Goal: Check status: Check status

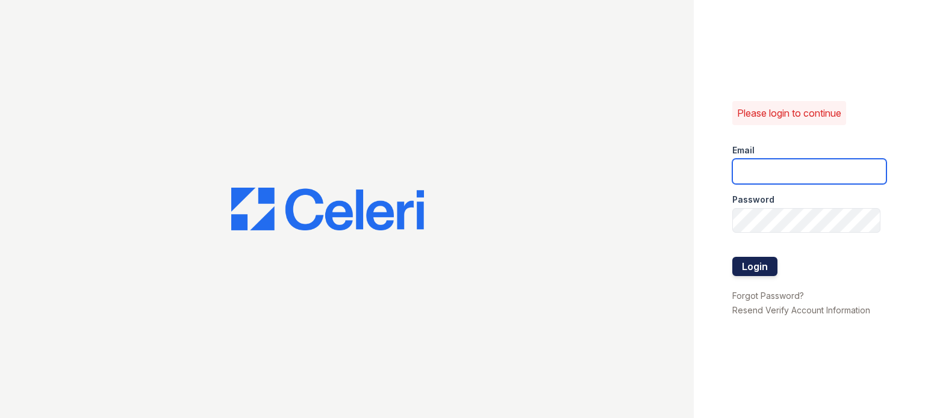
type input "[EMAIL_ADDRESS][DOMAIN_NAME]"
drag, startPoint x: 743, startPoint y: 268, endPoint x: 736, endPoint y: 268, distance: 6.6
click at [741, 268] on button "Login" at bounding box center [754, 266] width 45 height 19
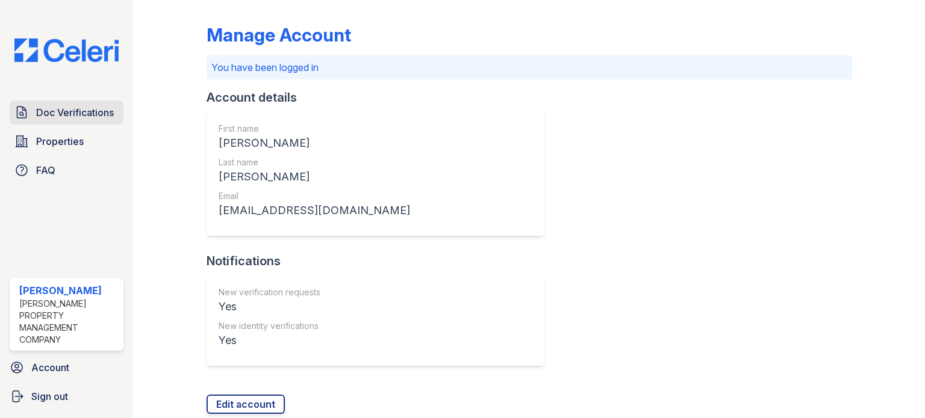
click at [67, 108] on span "Doc Verifications" at bounding box center [75, 112] width 78 height 14
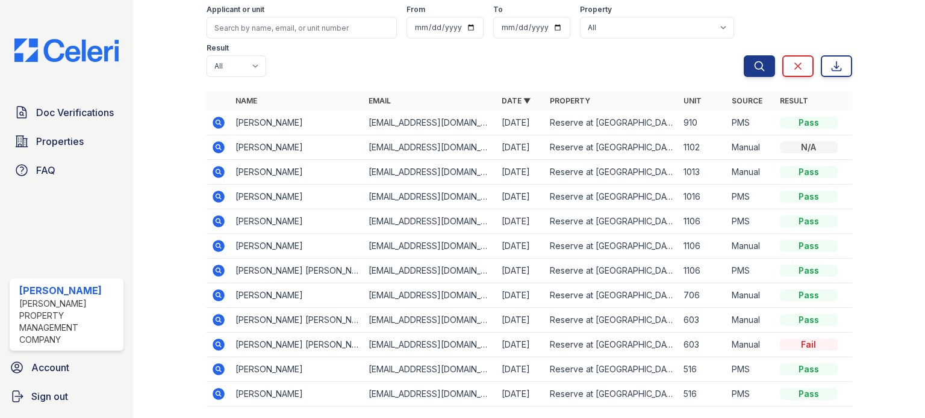
scroll to position [114, 0]
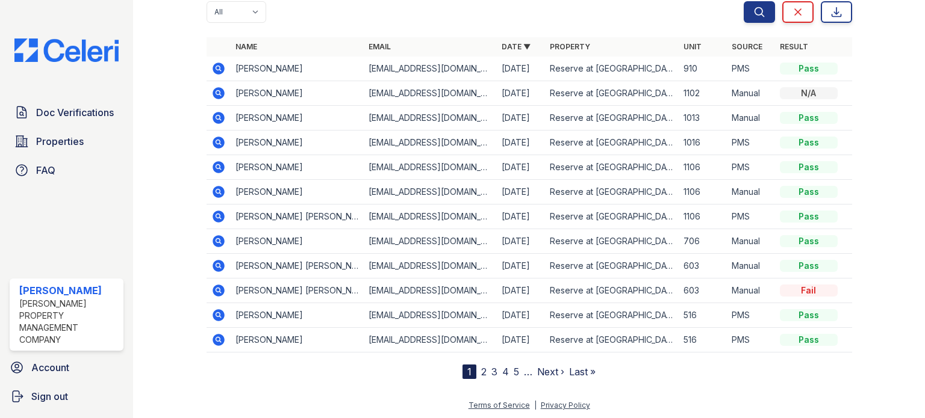
click at [481, 371] on link "2" at bounding box center [483, 372] width 5 height 12
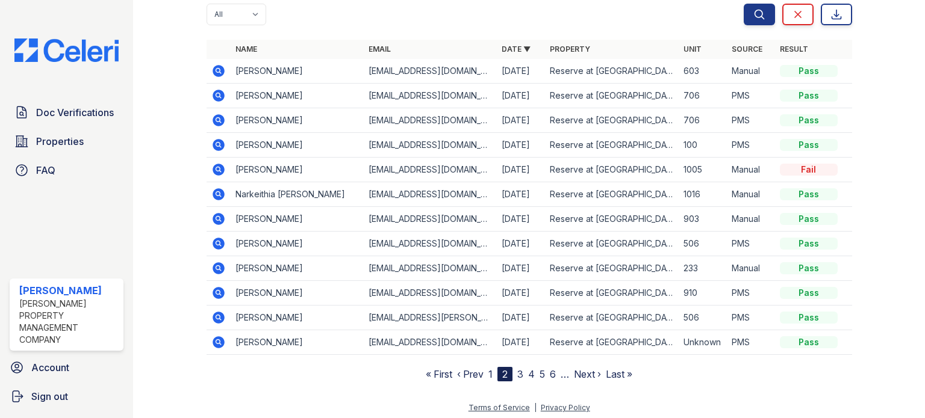
scroll to position [114, 0]
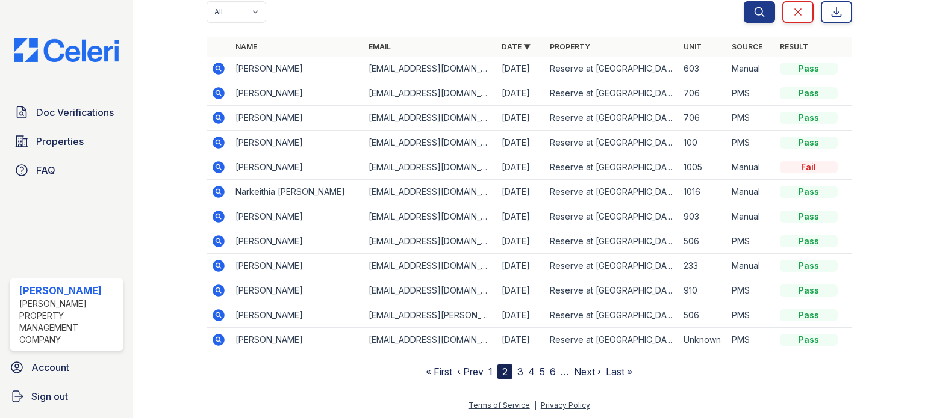
click at [518, 371] on link "3" at bounding box center [520, 372] width 6 height 12
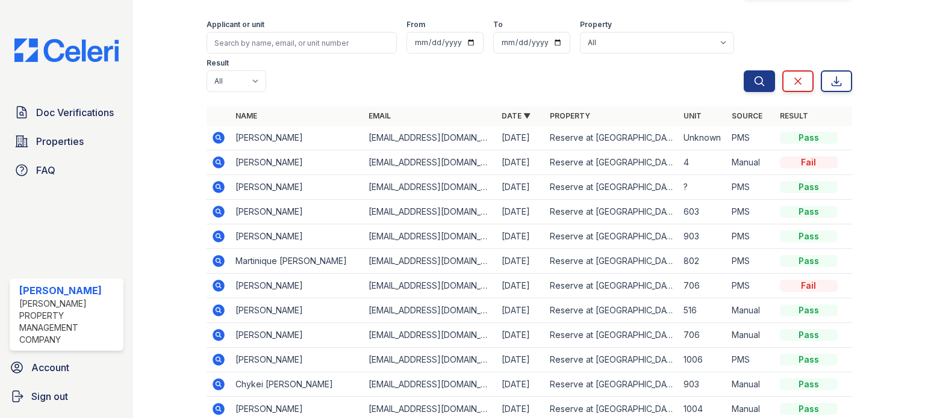
scroll to position [114, 0]
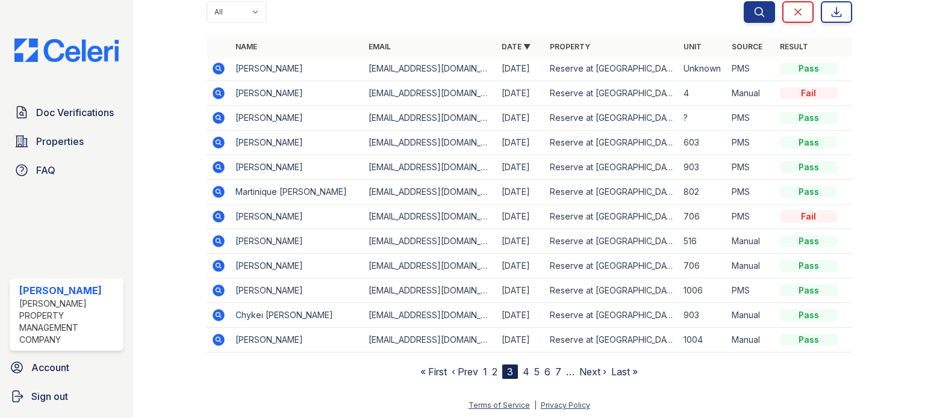
click at [523, 370] on link "4" at bounding box center [526, 372] width 7 height 12
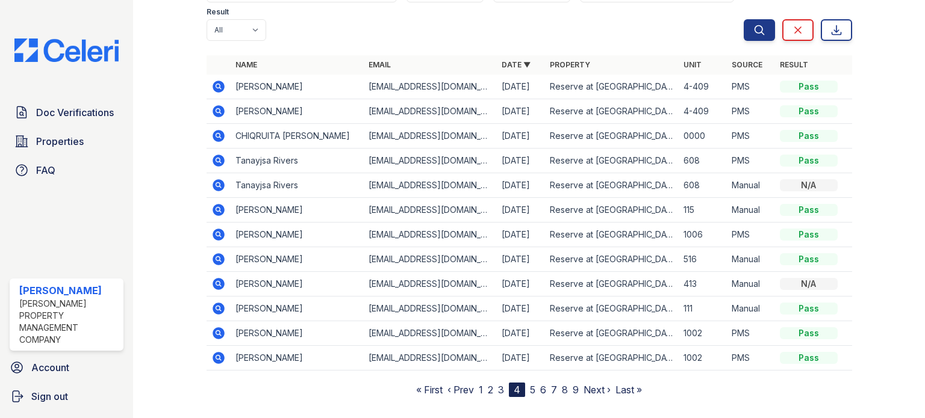
scroll to position [114, 0]
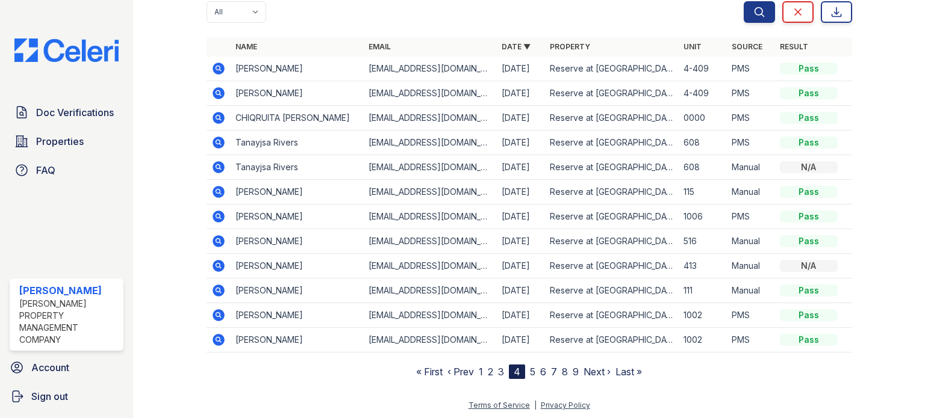
click at [479, 370] on nav "« First ‹ Prev 1 2 3 4 5 6 7 8 9 Next › Last »" at bounding box center [529, 372] width 226 height 14
click at [479, 370] on link "1" at bounding box center [481, 372] width 4 height 12
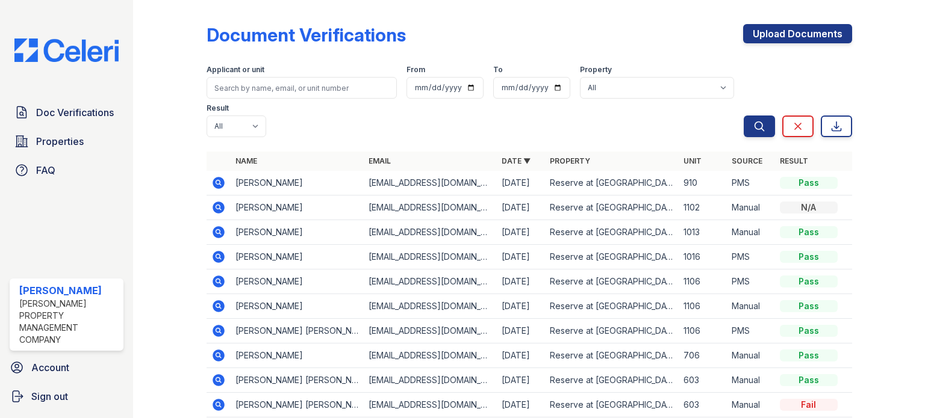
click at [476, 371] on td "[EMAIL_ADDRESS][DOMAIN_NAME]" at bounding box center [430, 380] width 133 height 25
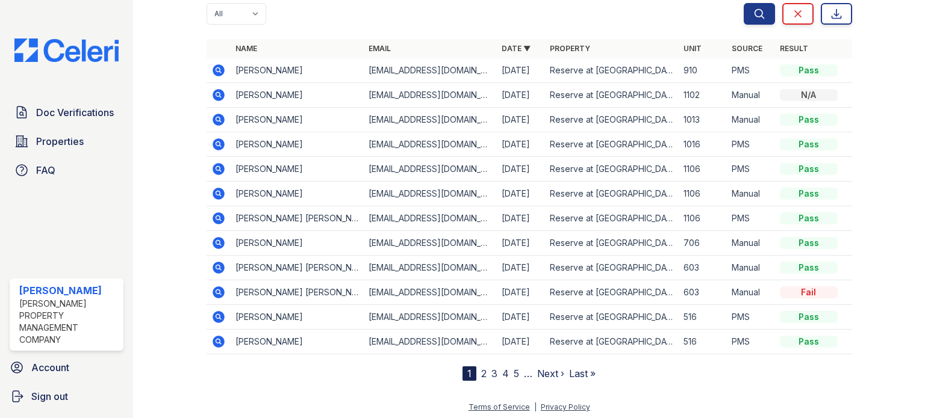
scroll to position [114, 0]
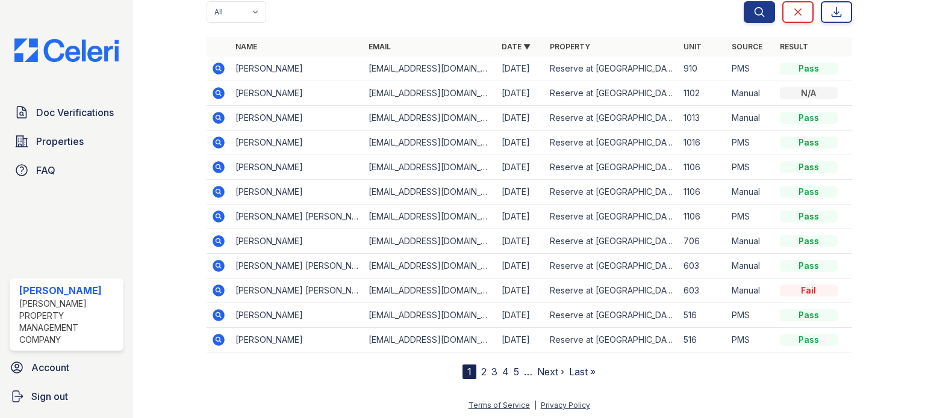
click at [481, 371] on link "2" at bounding box center [483, 372] width 5 height 12
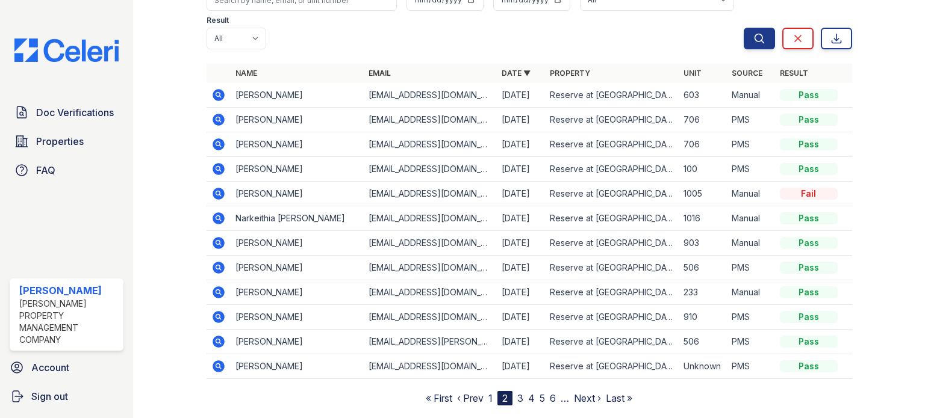
scroll to position [54, 0]
